Goal: Task Accomplishment & Management: Use online tool/utility

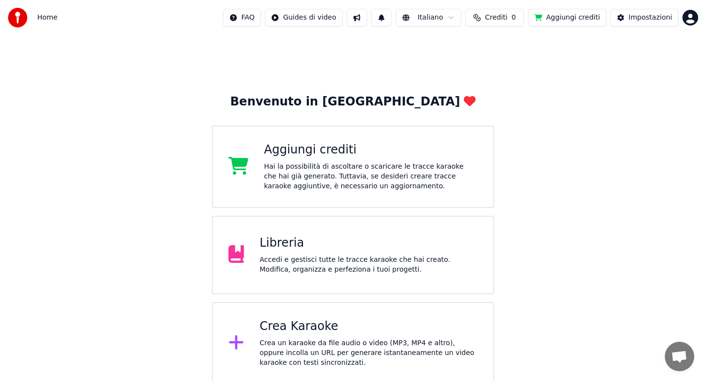
click at [308, 245] on div "Libreria" at bounding box center [369, 243] width 218 height 16
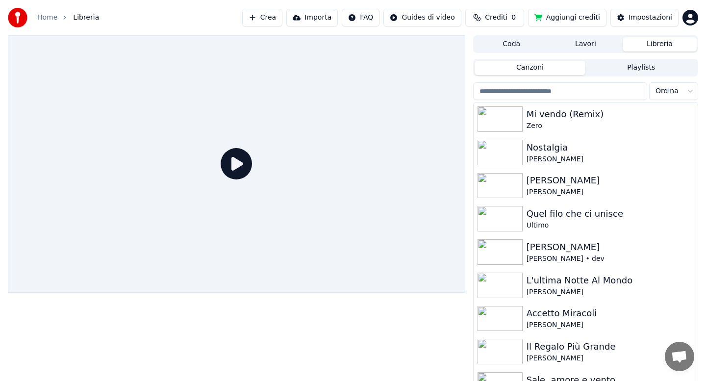
click at [541, 92] on input "search" at bounding box center [560, 91] width 174 height 18
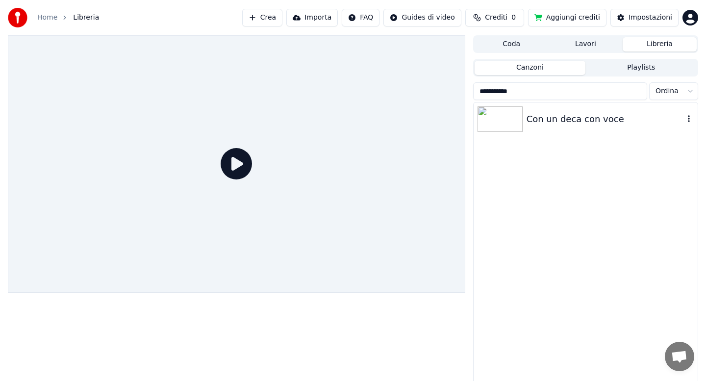
type input "**********"
click at [580, 125] on div "Con un deca con voce" at bounding box center [604, 119] width 157 height 14
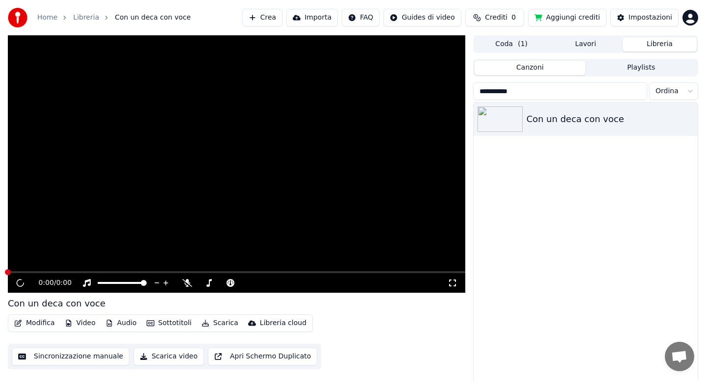
click at [123, 323] on button "Audio" at bounding box center [120, 323] width 39 height 14
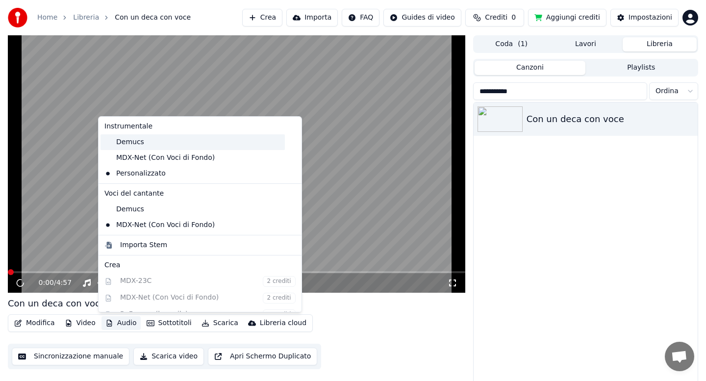
click at [138, 145] on div "Demucs" at bounding box center [192, 142] width 184 height 16
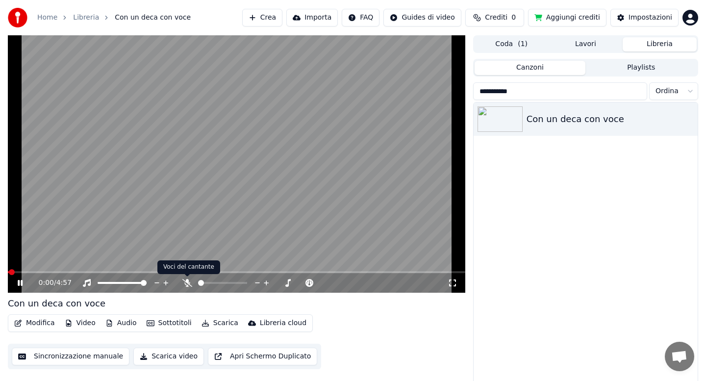
click at [186, 279] on span at bounding box center [187, 276] width 5 height 5
click at [186, 281] on icon at bounding box center [187, 283] width 10 height 8
click at [19, 282] on icon at bounding box center [20, 282] width 6 height 7
click at [189, 283] on icon at bounding box center [186, 283] width 5 height 8
click at [125, 323] on button "Audio" at bounding box center [120, 323] width 39 height 14
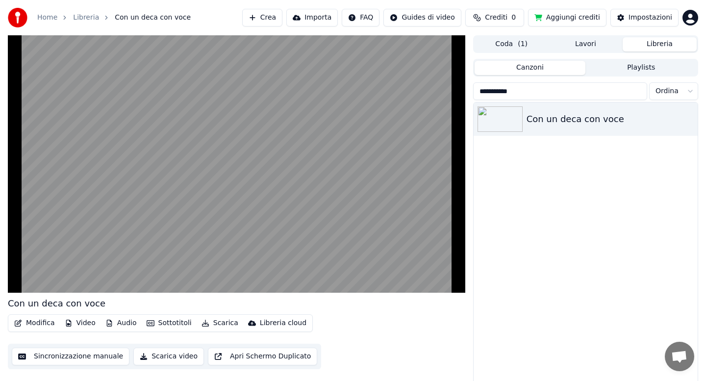
click at [296, 299] on div "Con un deca con voce" at bounding box center [236, 304] width 457 height 14
click at [47, 323] on button "Modifica" at bounding box center [34, 323] width 49 height 14
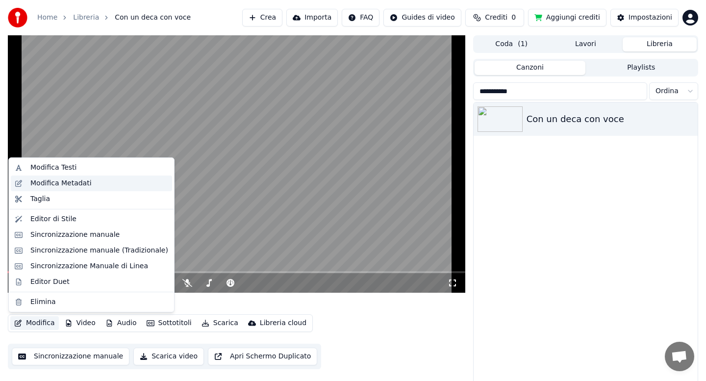
click at [78, 181] on div "Modifica Metadati" at bounding box center [60, 183] width 61 height 10
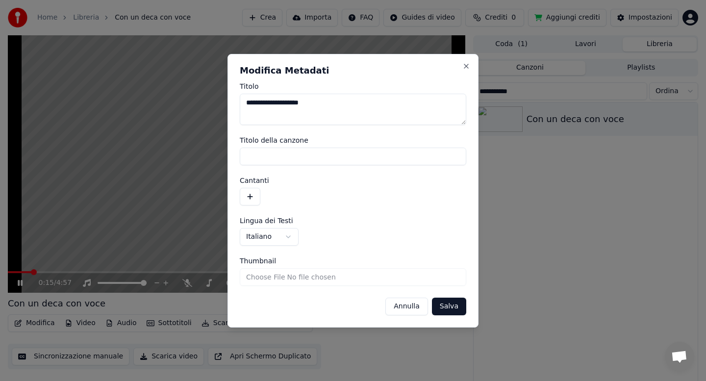
click at [326, 106] on textarea "**********" at bounding box center [353, 109] width 226 height 31
type textarea "**********"
click at [454, 308] on button "Salva" at bounding box center [449, 307] width 34 height 18
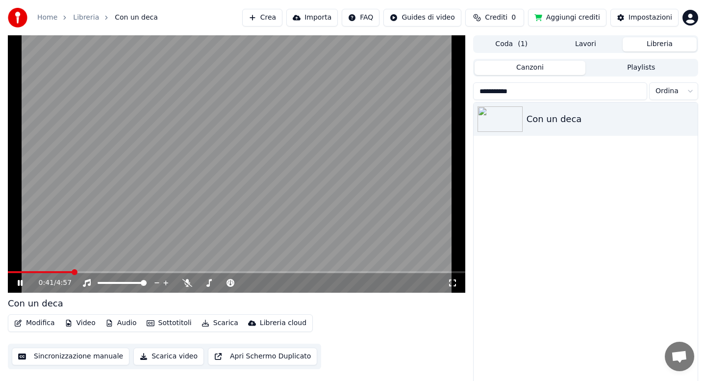
click at [214, 327] on button "Scarica" at bounding box center [220, 323] width 45 height 14
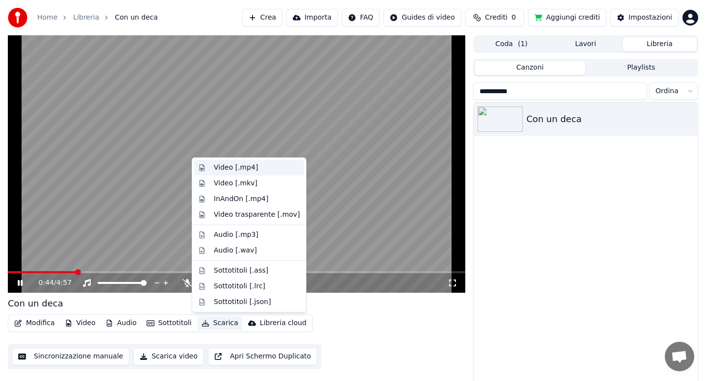
click at [231, 170] on div "Video [.mp4]" at bounding box center [236, 168] width 44 height 10
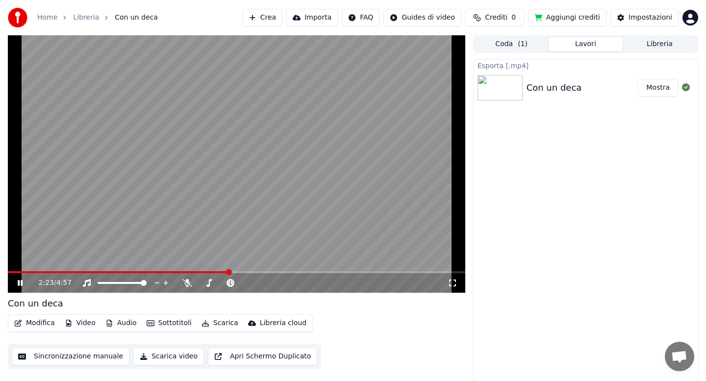
click at [23, 284] on icon at bounding box center [27, 283] width 23 height 8
